Goal: Task Accomplishment & Management: Manage account settings

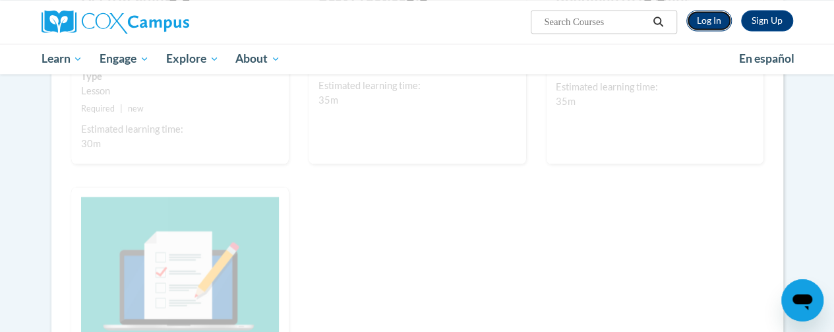
click at [704, 20] on link "Log In" at bounding box center [708, 20] width 45 height 21
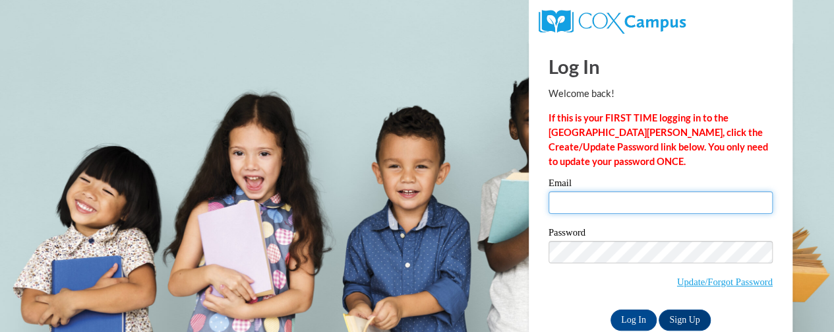
click at [617, 196] on input "Email" at bounding box center [660, 202] width 224 height 22
type input "lori.helmke@rusd.org"
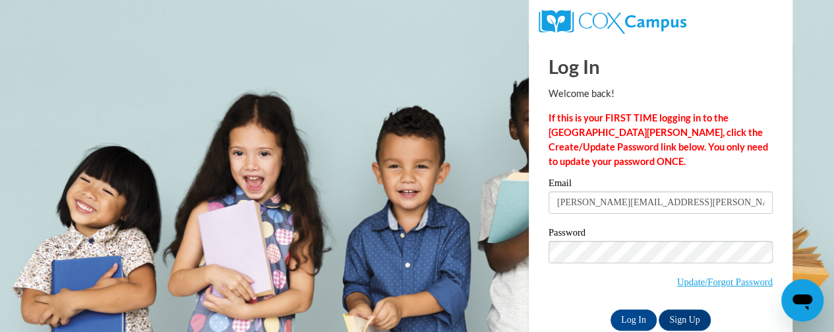
click at [705, 82] on div "Log In Welcome back! If this is your FIRST TIME logging in to the NEW Cox Campu…" at bounding box center [660, 185] width 224 height 291
click at [625, 315] on input "Log In" at bounding box center [633, 319] width 46 height 21
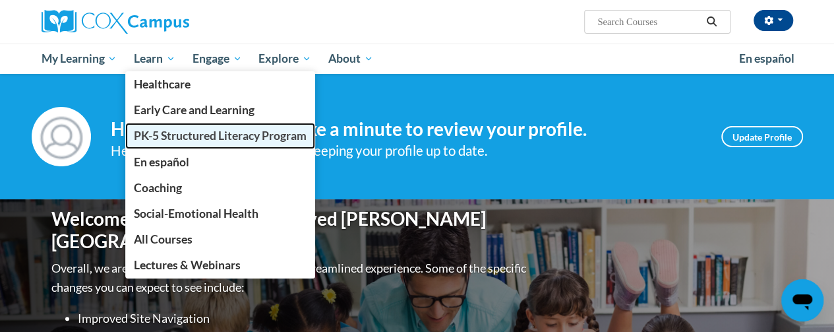
click at [181, 127] on link "PK-5 Structured Literacy Program" at bounding box center [220, 136] width 190 height 26
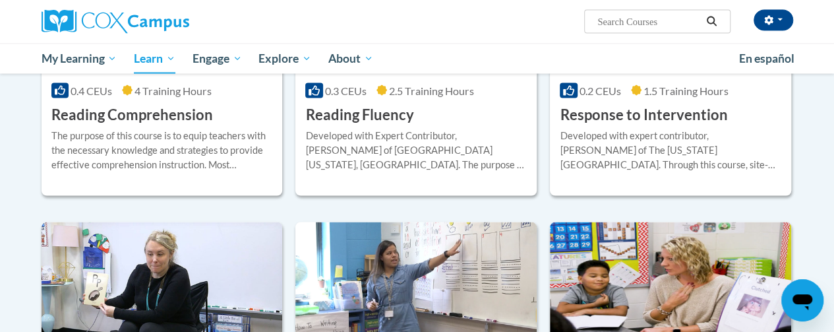
scroll to position [1291, 0]
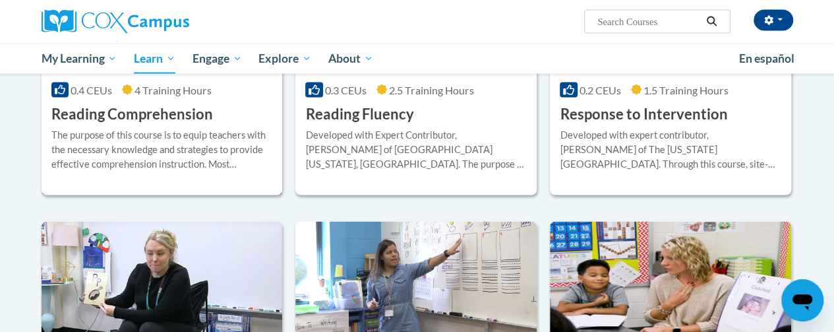
click at [220, 137] on div "The purpose of this course is to equip teachers with the necessary knowledge an…" at bounding box center [161, 150] width 221 height 44
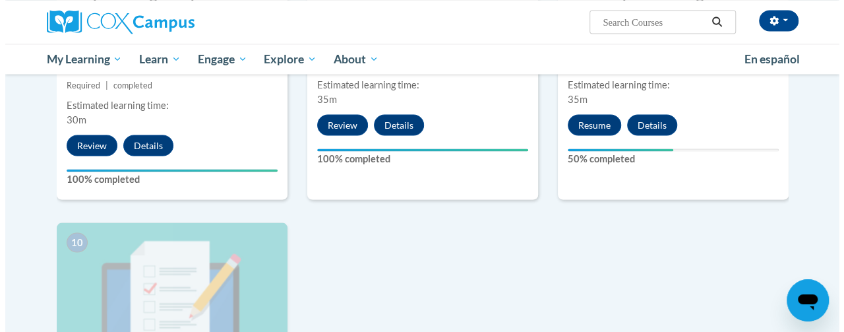
scroll to position [1248, 0]
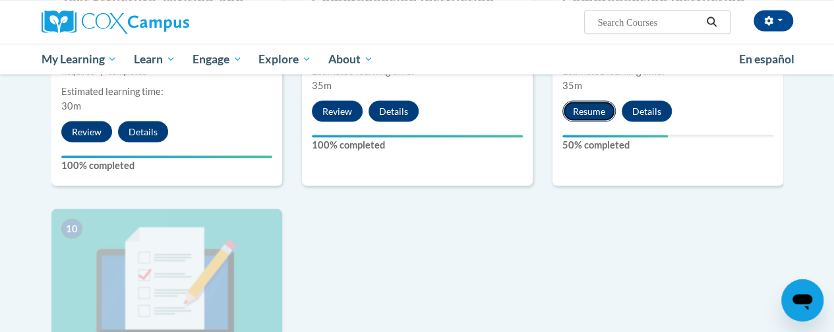
click at [585, 104] on button "Resume" at bounding box center [588, 110] width 53 height 21
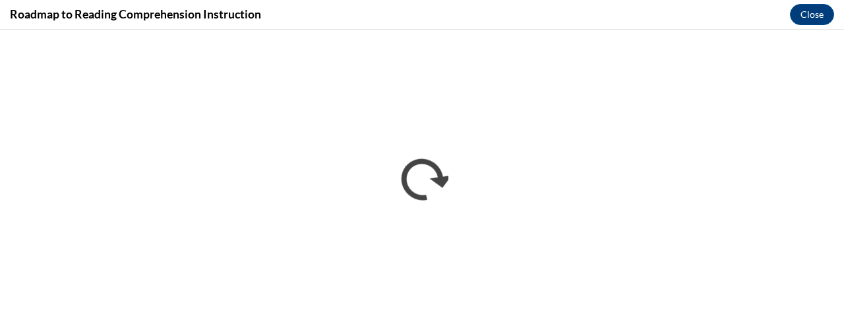
scroll to position [0, 0]
